Goal: Obtain resource: Download file/media

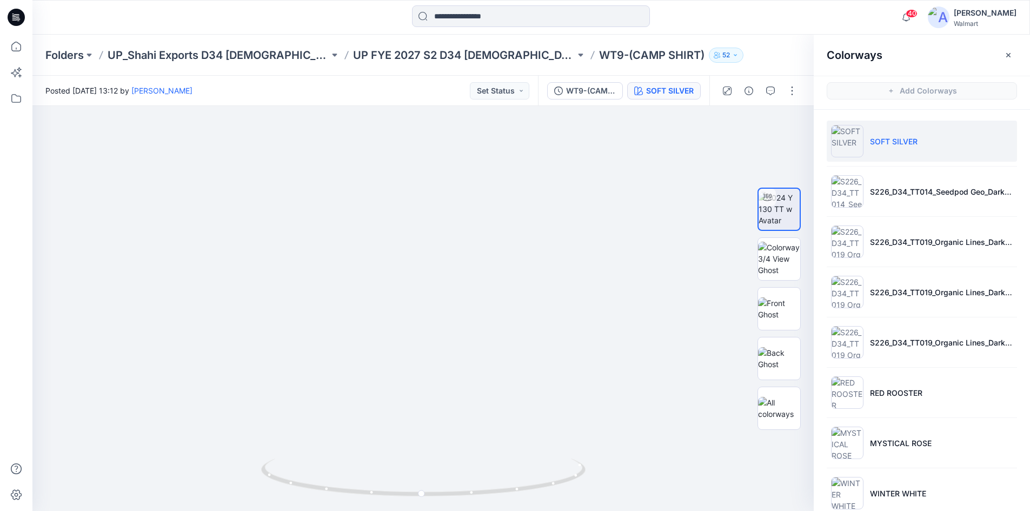
click at [14, 19] on icon at bounding box center [16, 17] width 17 height 17
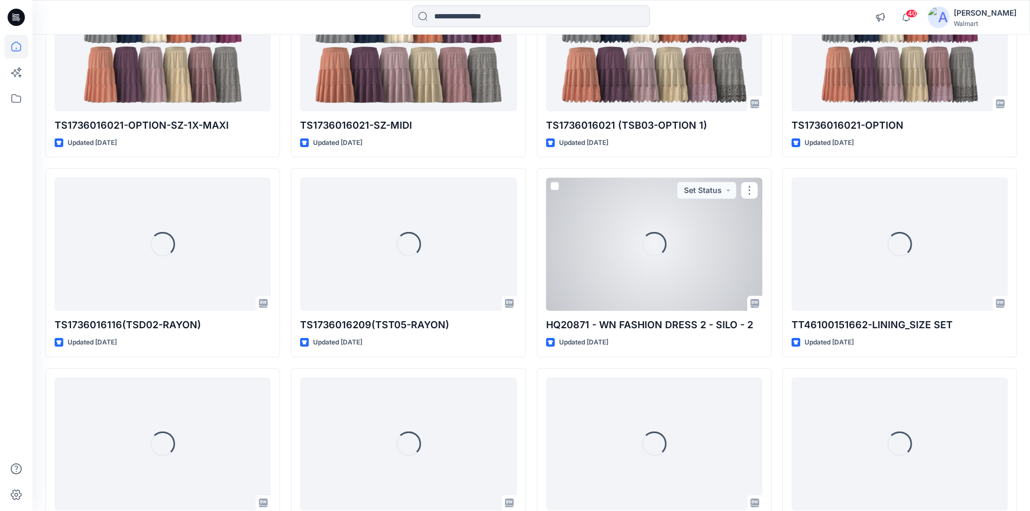
scroll to position [8393, 0]
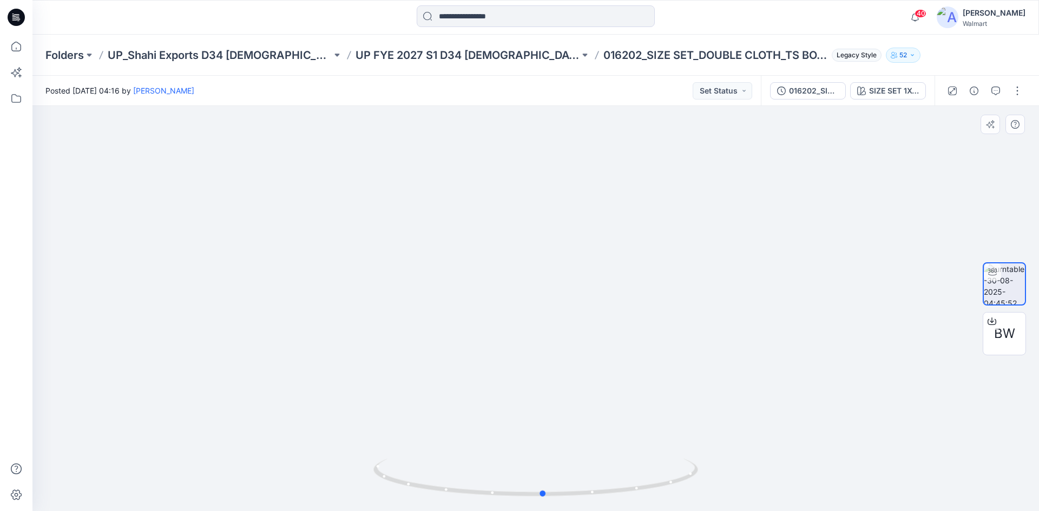
drag, startPoint x: 606, startPoint y: 494, endPoint x: 505, endPoint y: 354, distance: 172.0
click at [613, 482] on icon at bounding box center [536, 479] width 327 height 41
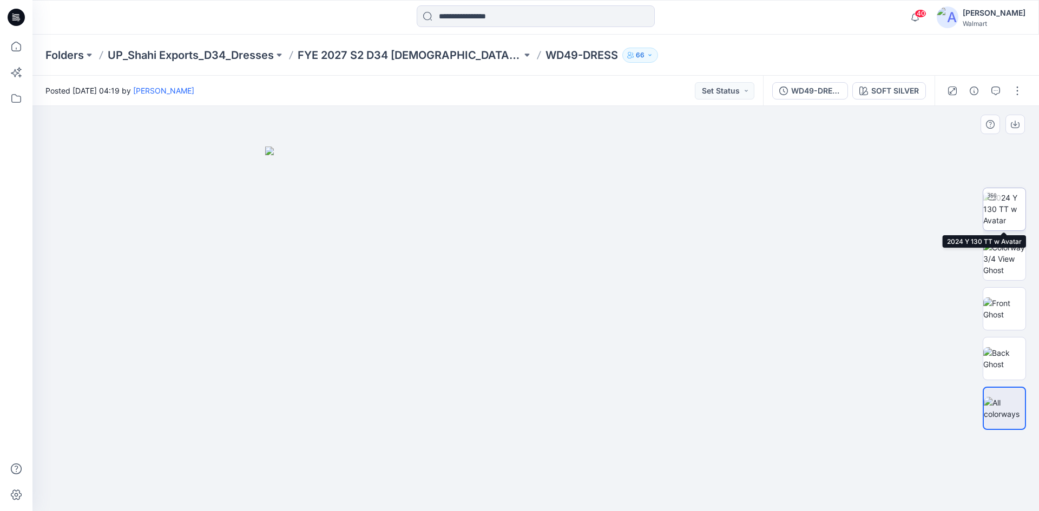
click at [1009, 216] on img at bounding box center [1004, 209] width 42 height 34
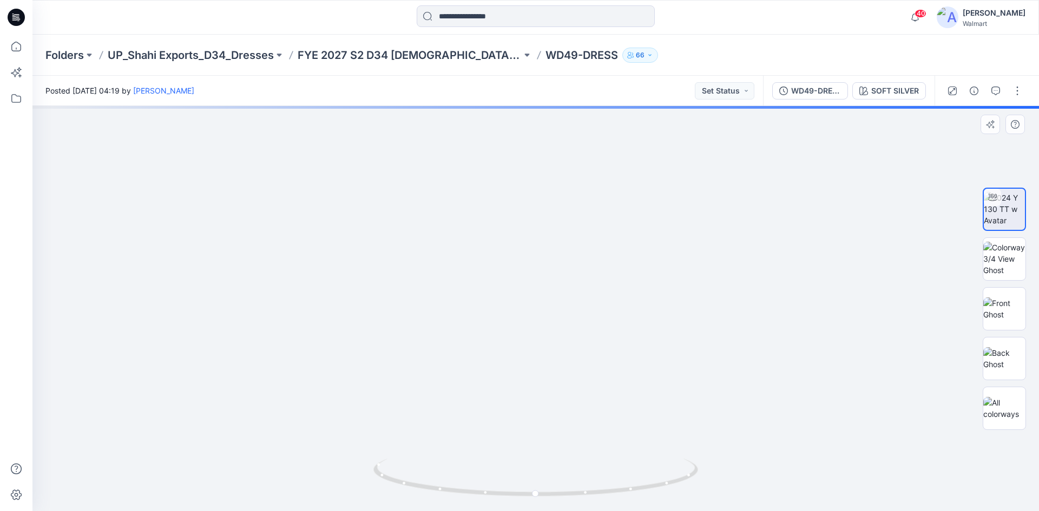
drag, startPoint x: 576, startPoint y: 339, endPoint x: 577, endPoint y: 285, distance: 54.6
drag, startPoint x: 582, startPoint y: 376, endPoint x: 580, endPoint y: 348, distance: 28.2
click at [580, 348] on img at bounding box center [535, 172] width 849 height 678
drag, startPoint x: 623, startPoint y: 494, endPoint x: 735, endPoint y: 365, distance: 170.7
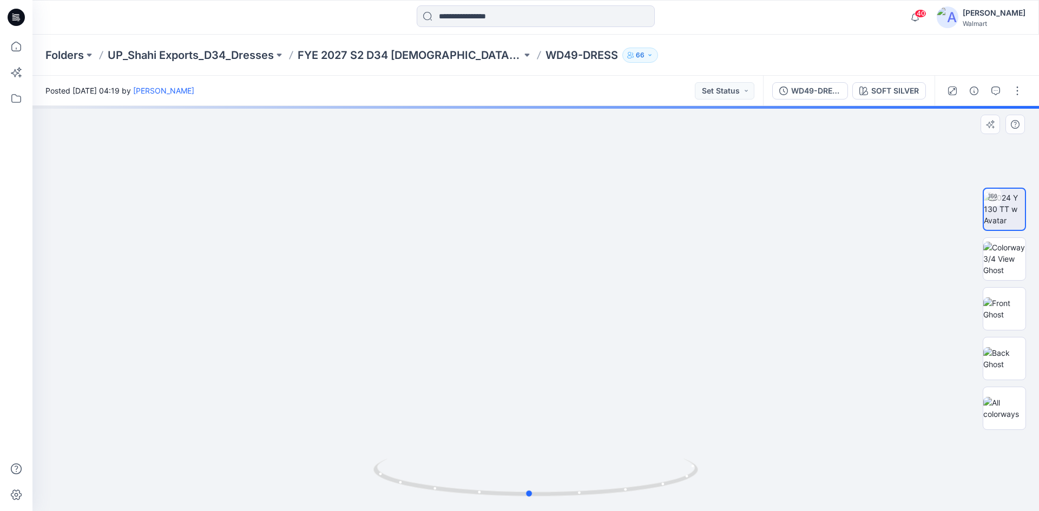
click at [619, 459] on icon at bounding box center [536, 479] width 327 height 41
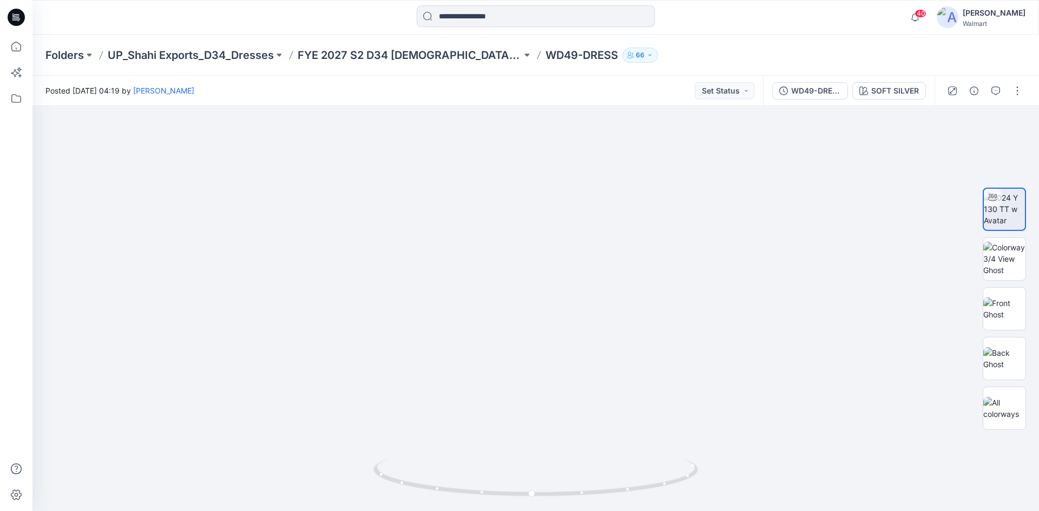
drag, startPoint x: 1013, startPoint y: 95, endPoint x: 1018, endPoint y: 102, distance: 8.1
click at [1013, 95] on button "button" at bounding box center [1016, 90] width 17 height 17
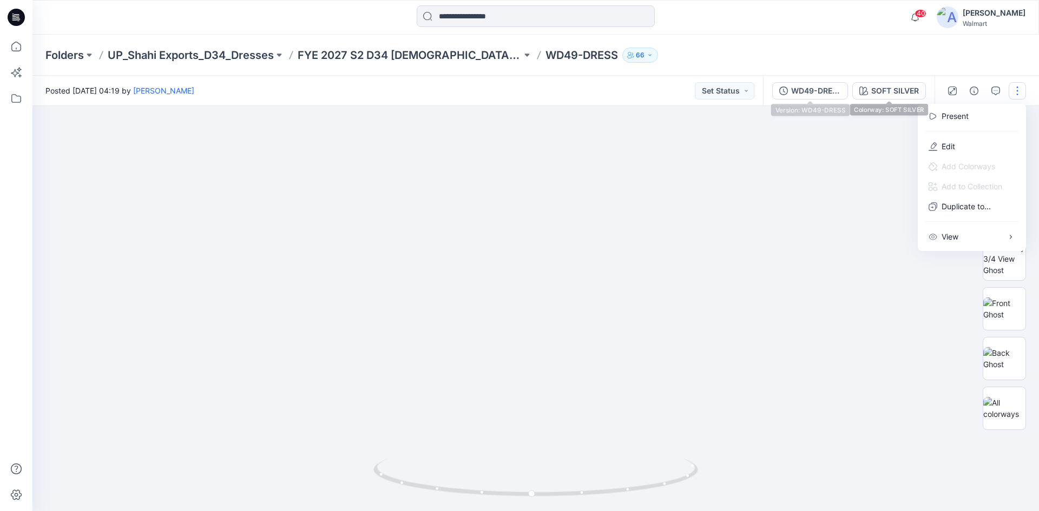
click at [821, 91] on div "WD49-DRESS" at bounding box center [816, 91] width 50 height 12
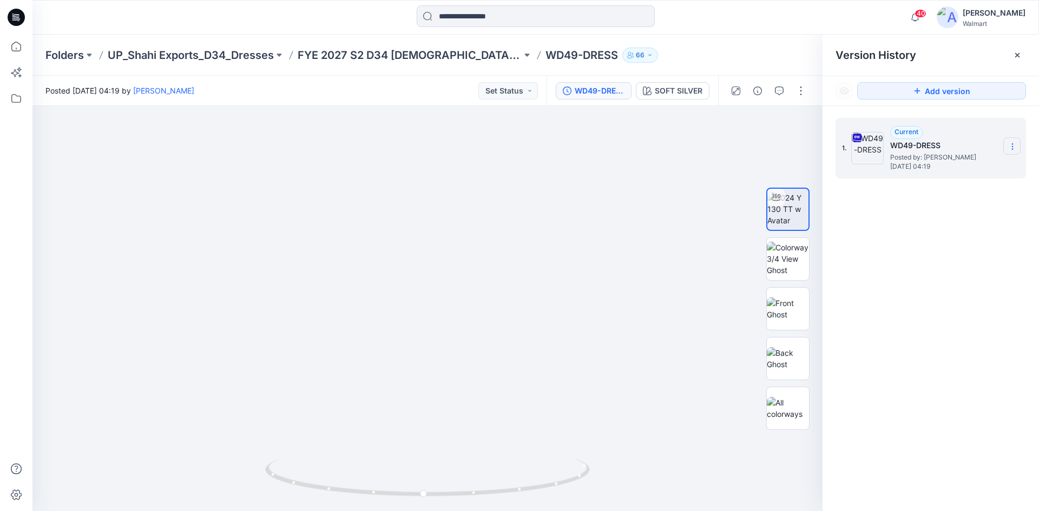
click at [1013, 148] on icon at bounding box center [1012, 146] width 9 height 9
click at [934, 171] on span "Download Source BW File" at bounding box center [957, 167] width 90 height 13
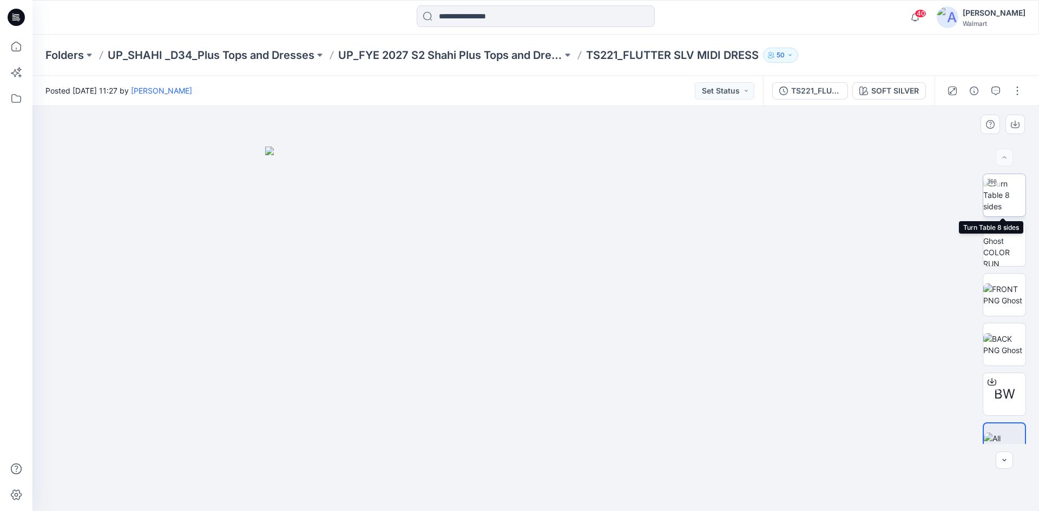
click at [1012, 195] on img at bounding box center [1004, 195] width 42 height 34
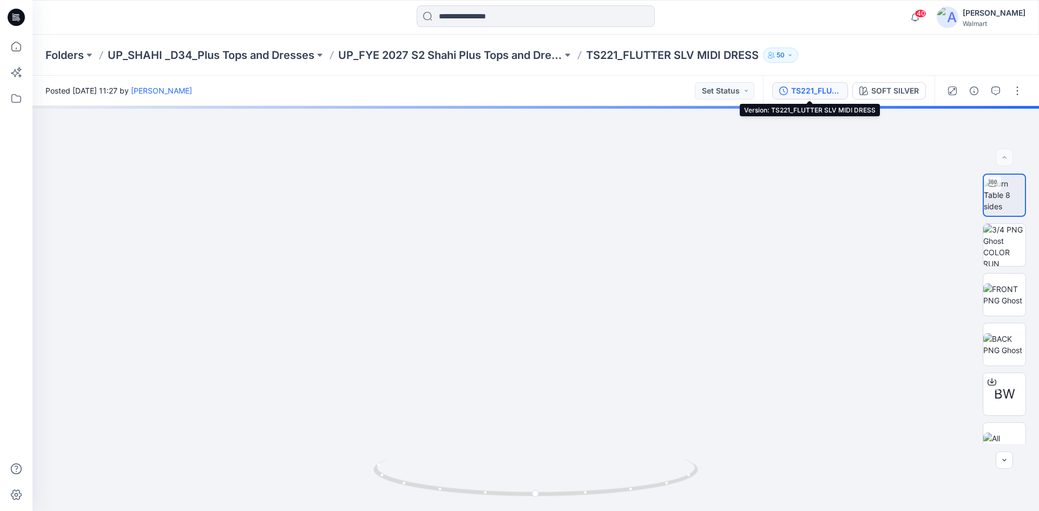
click at [835, 93] on div "TS221_FLUTTER SLV MIDI DRESS" at bounding box center [816, 91] width 50 height 12
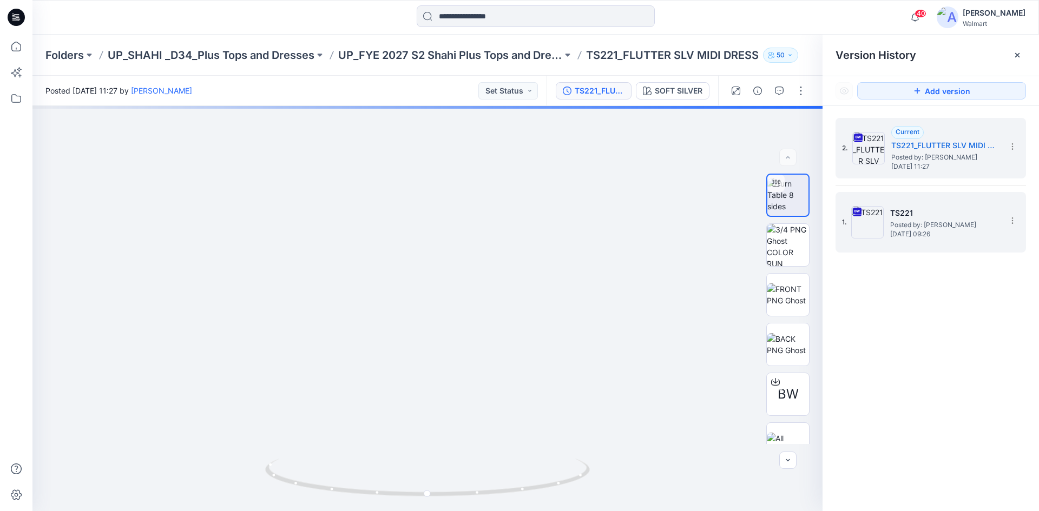
click at [918, 228] on span "Posted by: [PERSON_NAME]" at bounding box center [944, 225] width 108 height 11
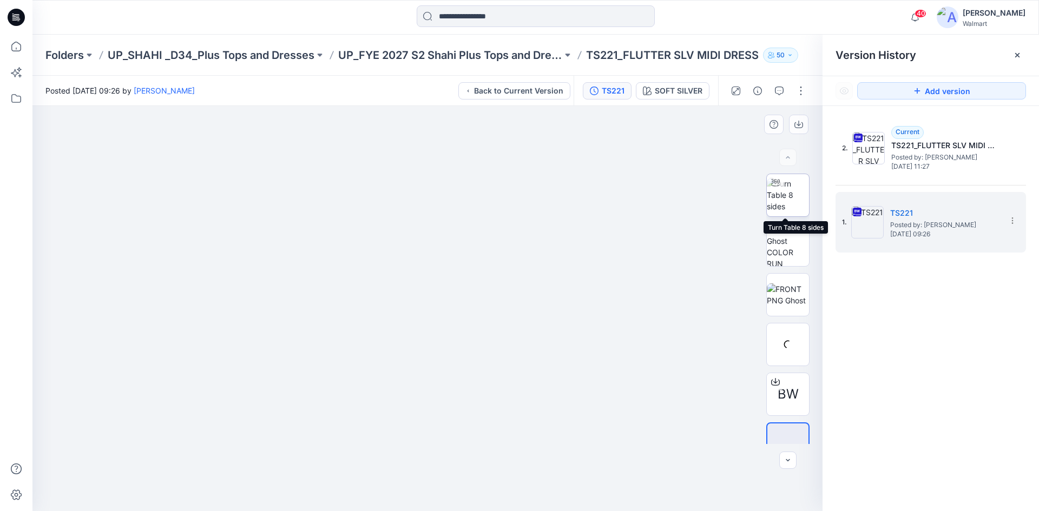
click at [788, 198] on img at bounding box center [787, 195] width 42 height 34
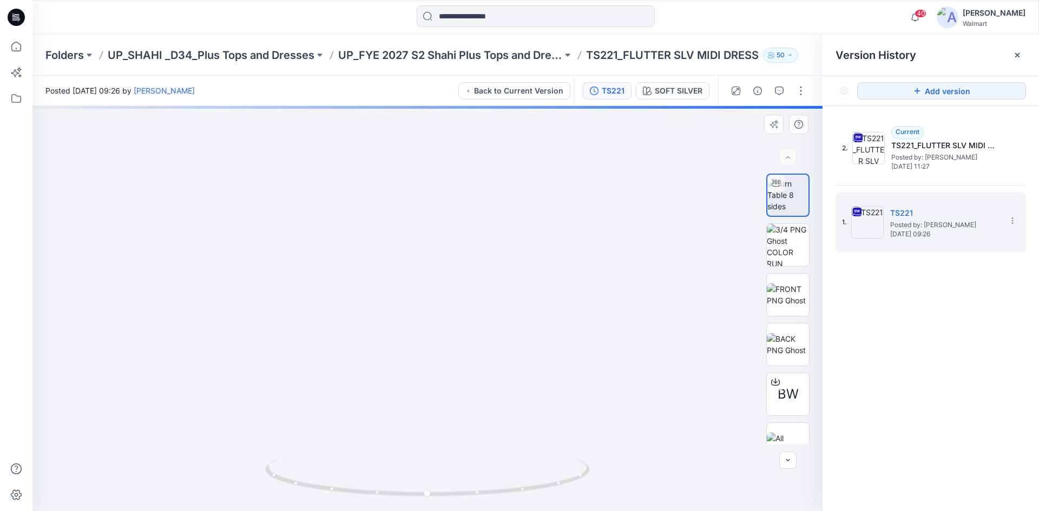
drag, startPoint x: 472, startPoint y: 315, endPoint x: 462, endPoint y: 336, distance: 23.0
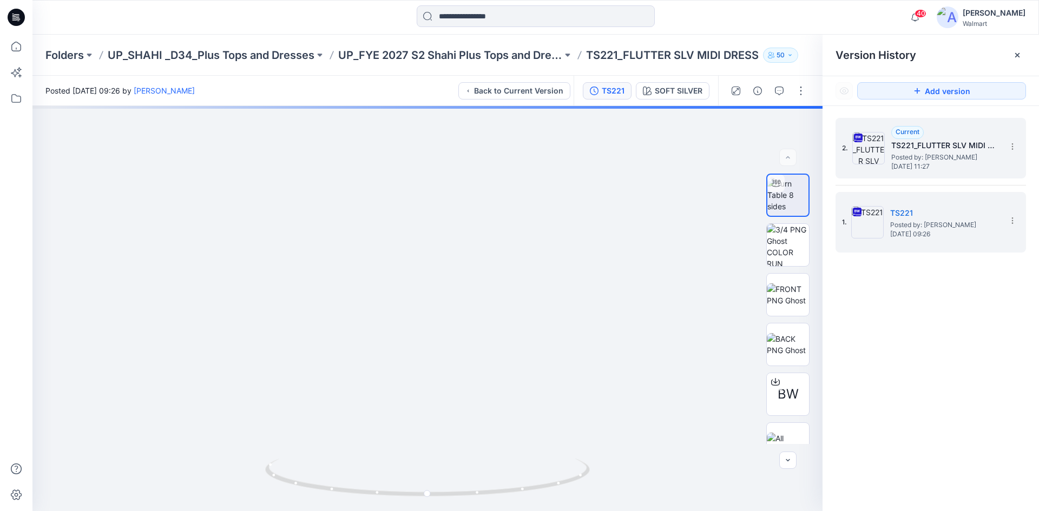
click at [954, 178] on div "2. Current TS221_FLUTTER SLV MIDI DRESS Posted by: Rahul Singh Thursday, August…" at bounding box center [930, 185] width 190 height 135
click at [938, 148] on h5 "TS221_FLUTTER SLV MIDI DRESS" at bounding box center [945, 145] width 108 height 13
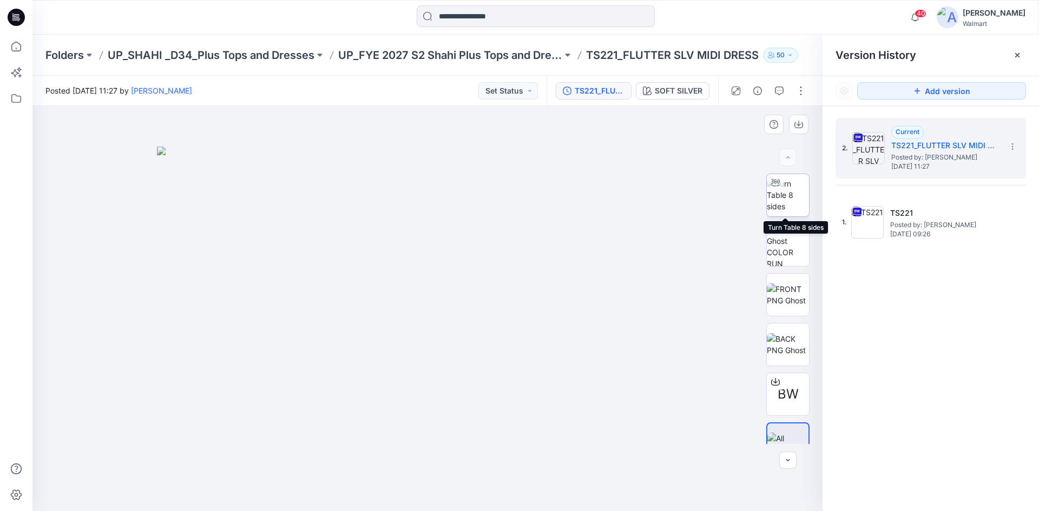
click at [781, 201] on img at bounding box center [787, 195] width 42 height 34
drag, startPoint x: 533, startPoint y: 302, endPoint x: 565, endPoint y: 374, distance: 78.5
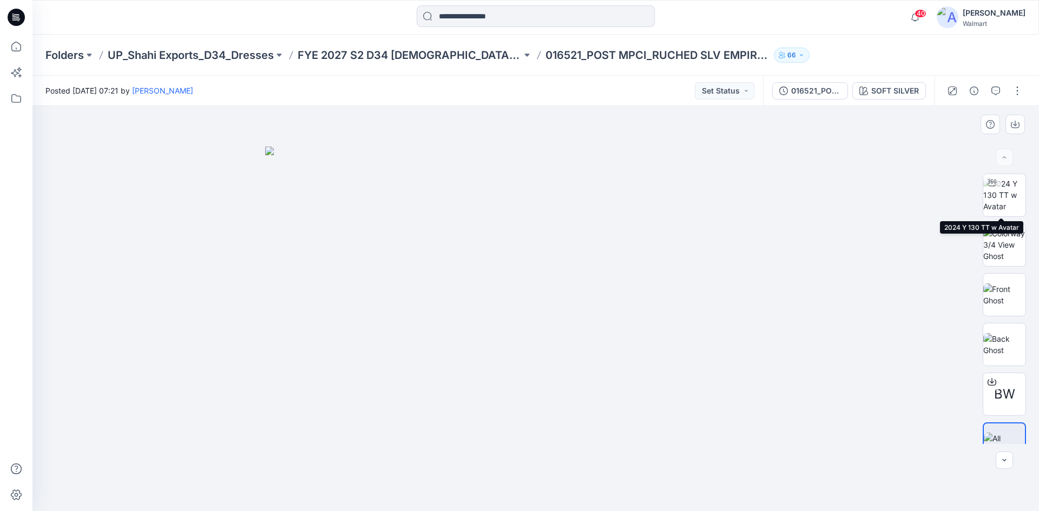
drag, startPoint x: 1001, startPoint y: 194, endPoint x: 862, endPoint y: 213, distance: 140.8
click at [1001, 193] on img at bounding box center [1004, 195] width 42 height 34
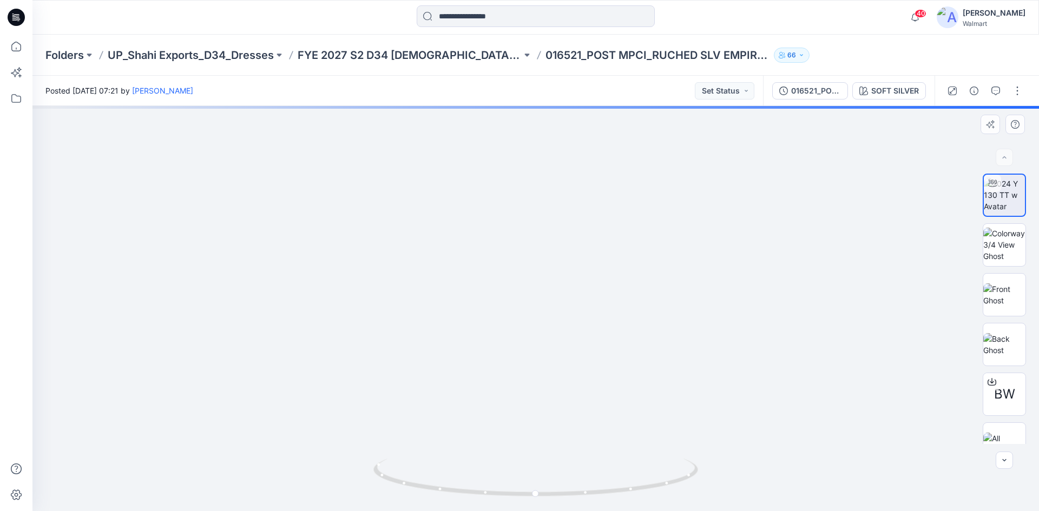
drag, startPoint x: 576, startPoint y: 305, endPoint x: 570, endPoint y: 335, distance: 31.5
drag, startPoint x: 614, startPoint y: 493, endPoint x: 479, endPoint y: 462, distance: 138.0
click at [479, 462] on icon at bounding box center [536, 479] width 327 height 41
drag, startPoint x: 552, startPoint y: 432, endPoint x: 556, endPoint y: 392, distance: 40.2
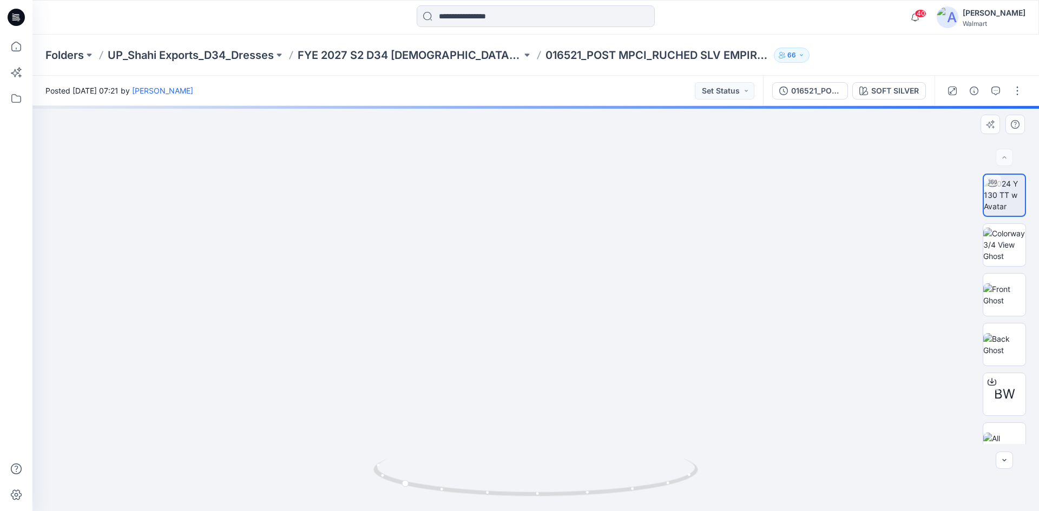
click at [556, 392] on img at bounding box center [535, 253] width 553 height 515
